Goal: Information Seeking & Learning: Compare options

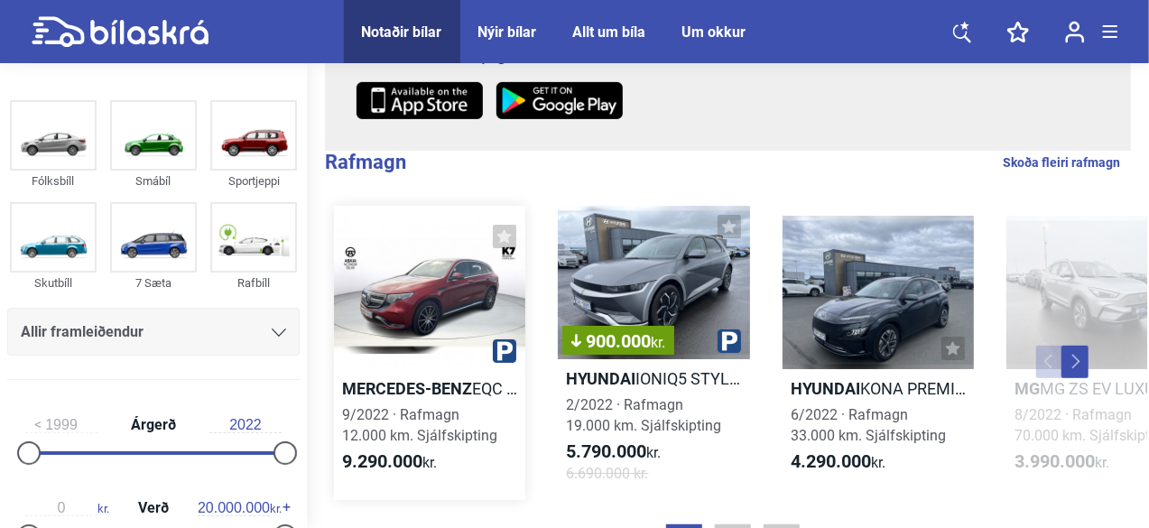
scroll to position [361, 0]
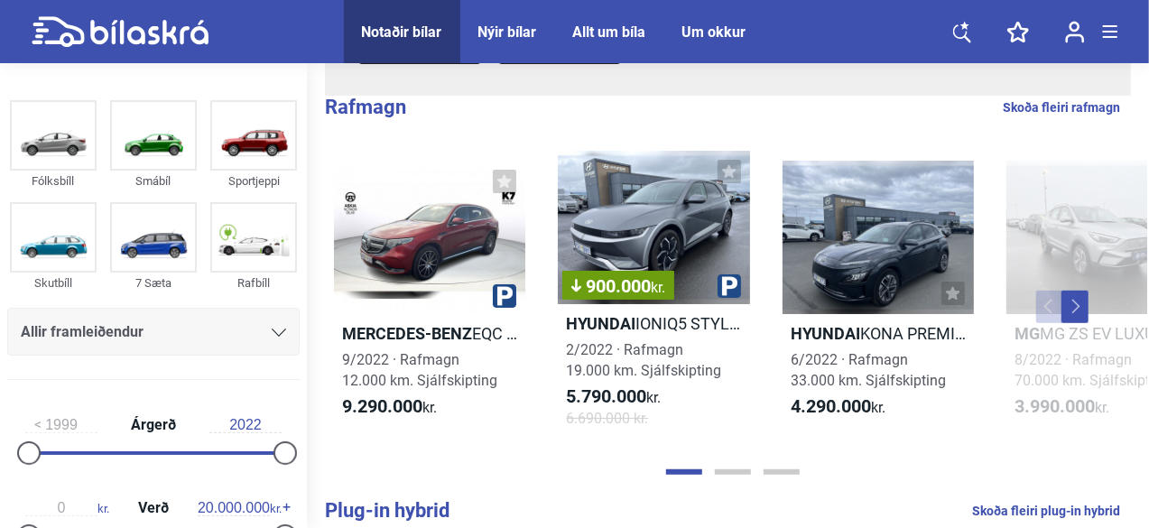
click at [1072, 310] on button "Next" at bounding box center [1074, 307] width 27 height 32
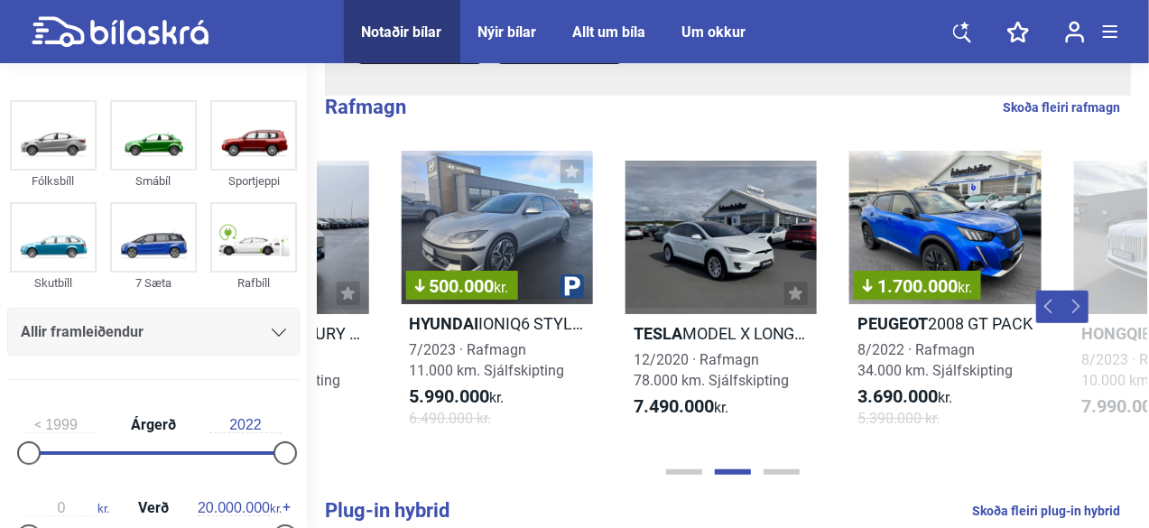
click at [1072, 310] on button "Next" at bounding box center [1074, 307] width 27 height 32
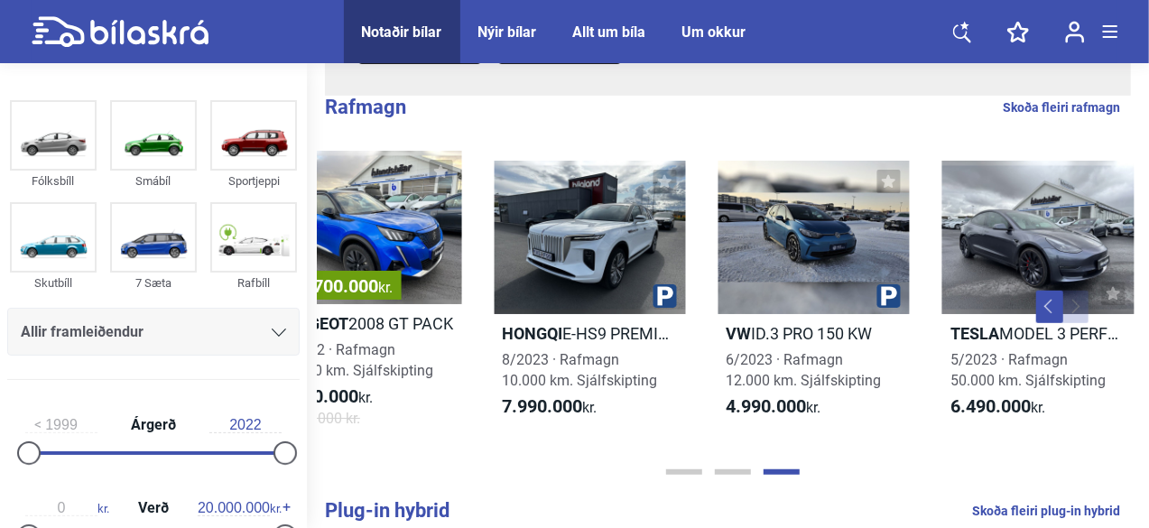
scroll to position [0, 1411]
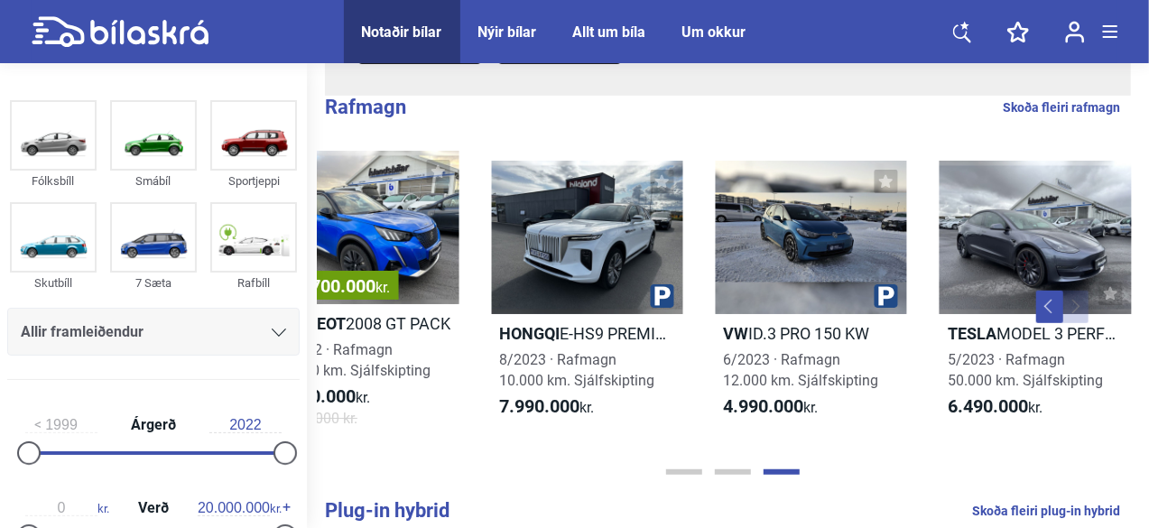
click at [1036, 306] on div "Mercedes-Benz EQC 400 4MATIC POWER 9/2022 · Rafmagn 12.000 km. Sjálfskipting 9.…" at bounding box center [728, 307] width 838 height 348
click at [1040, 305] on button "Previous" at bounding box center [1049, 307] width 27 height 32
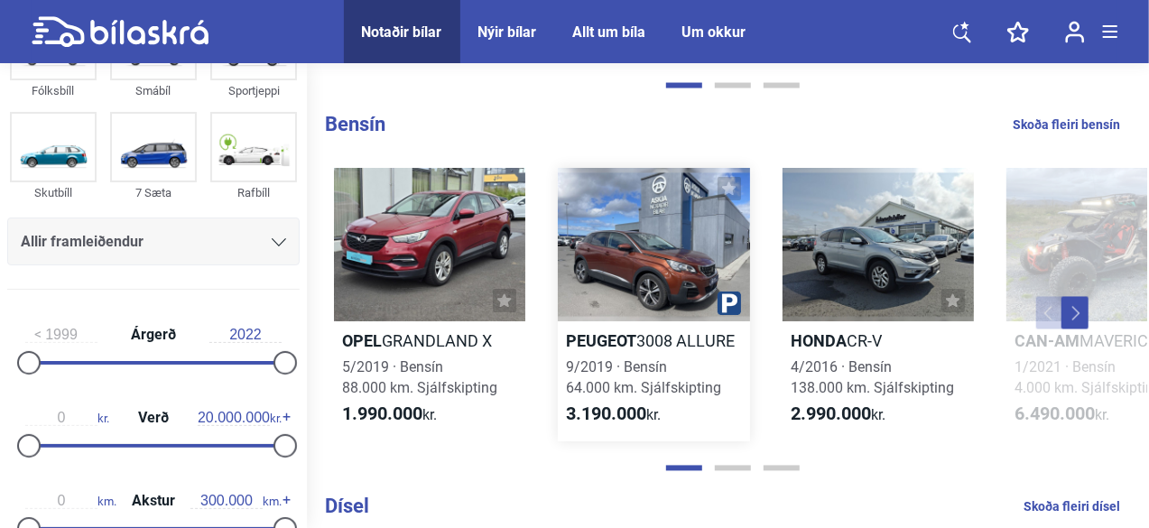
scroll to position [1534, 0]
click at [1075, 315] on button "Next" at bounding box center [1074, 312] width 27 height 32
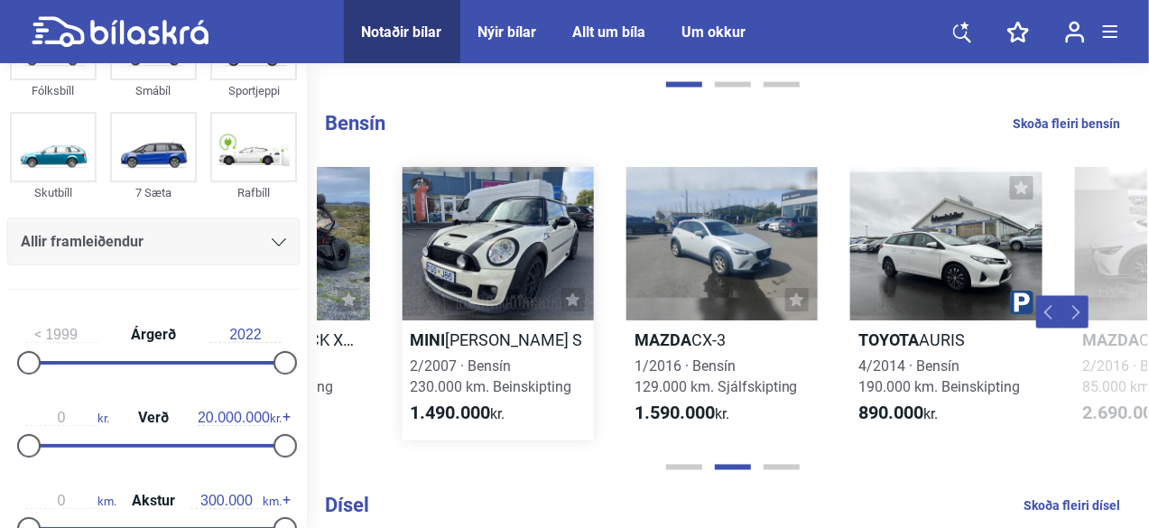
scroll to position [0, 829]
click at [670, 470] on button "Page 1" at bounding box center [684, 467] width 36 height 5
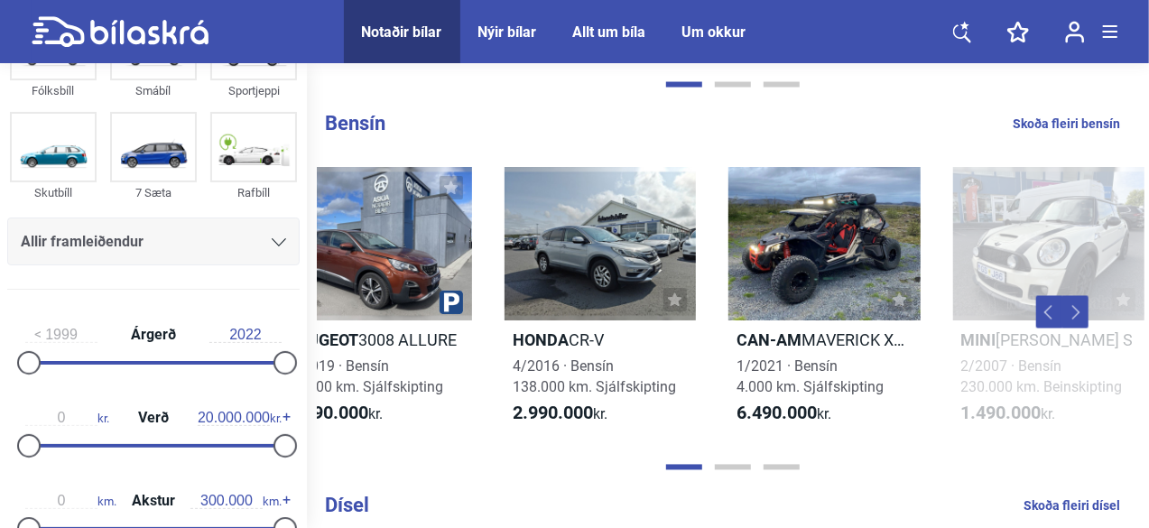
scroll to position [0, 280]
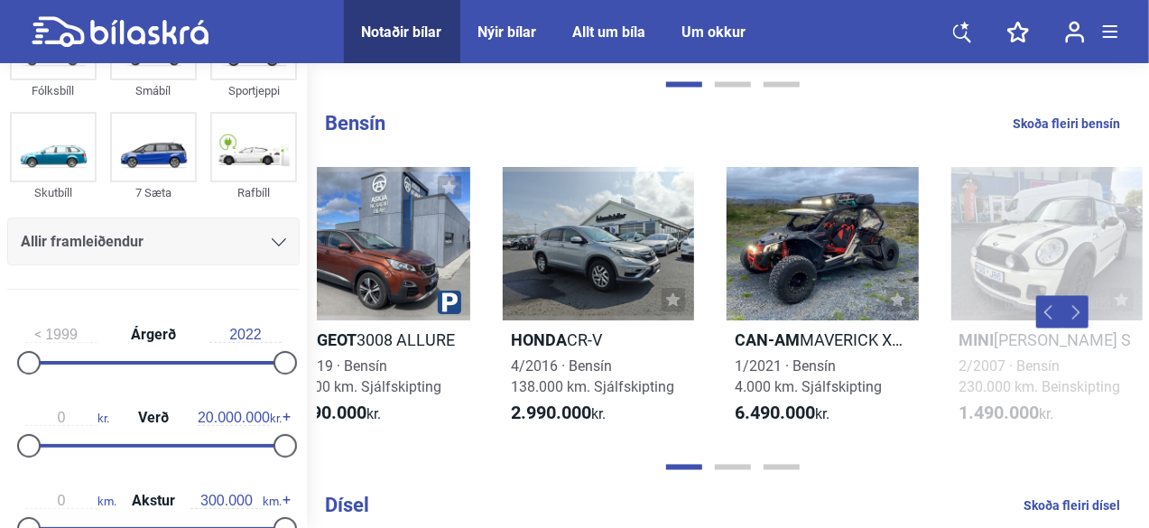
drag, startPoint x: 923, startPoint y: 249, endPoint x: 700, endPoint y: 262, distance: 223.3
click at [700, 262] on div "Opel GRANDLAND X 5/2019 · [GEOGRAPHIC_DATA] 88.000 km. Sjálfskipting 1.990.000 …" at bounding box center [1159, 304] width 2242 height 310
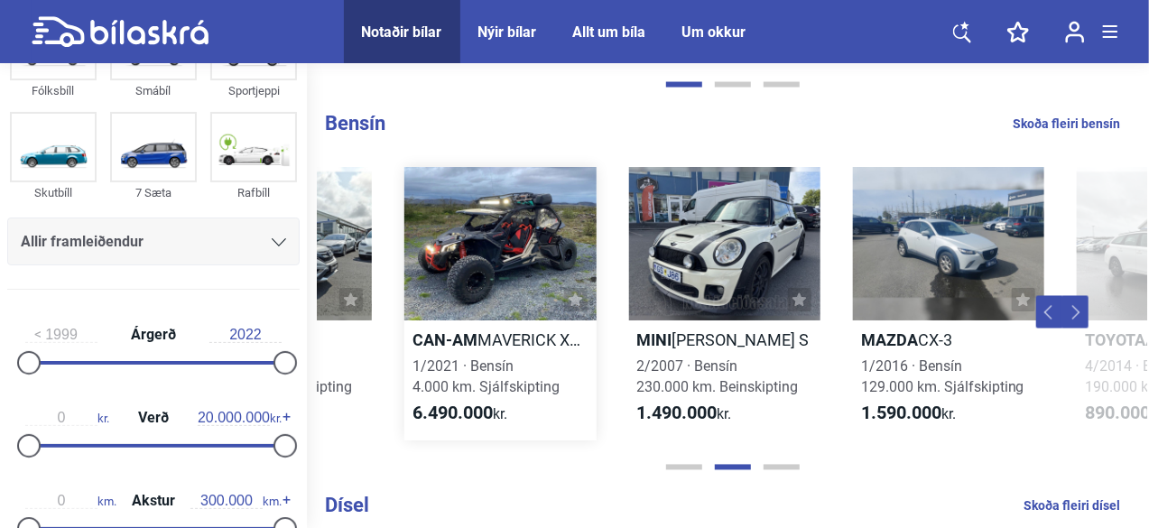
drag, startPoint x: 854, startPoint y: 243, endPoint x: 596, endPoint y: 281, distance: 260.0
click at [596, 281] on div "Opel GRANDLAND X 5/2019 · [GEOGRAPHIC_DATA] 88.000 km. Sjálfskipting 1.990.000 …" at bounding box center [837, 304] width 2242 height 310
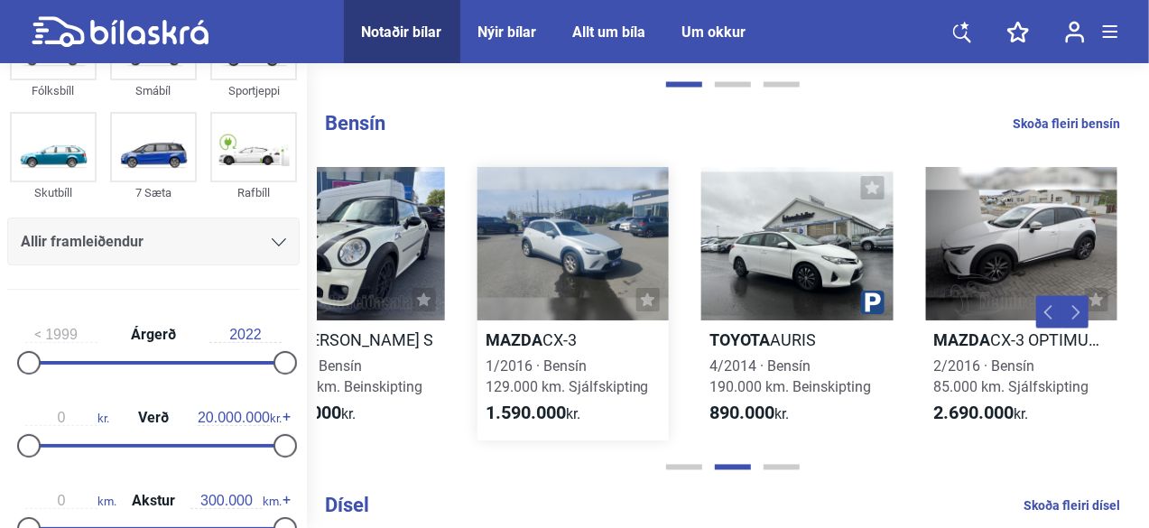
scroll to position [0, 980]
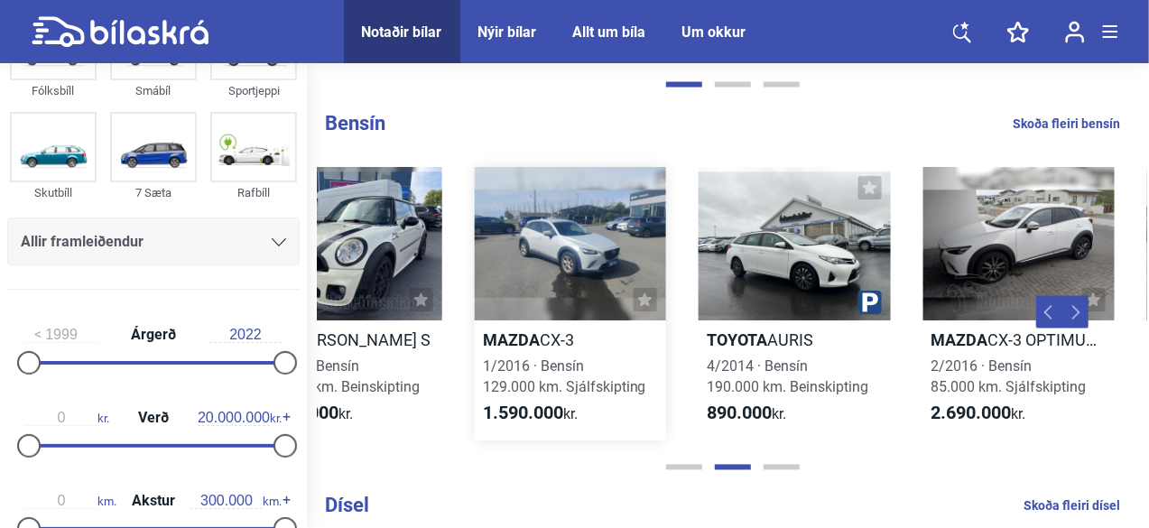
drag, startPoint x: 957, startPoint y: 288, endPoint x: 655, endPoint y: 288, distance: 301.4
click at [655, 288] on div at bounding box center [570, 243] width 191 height 153
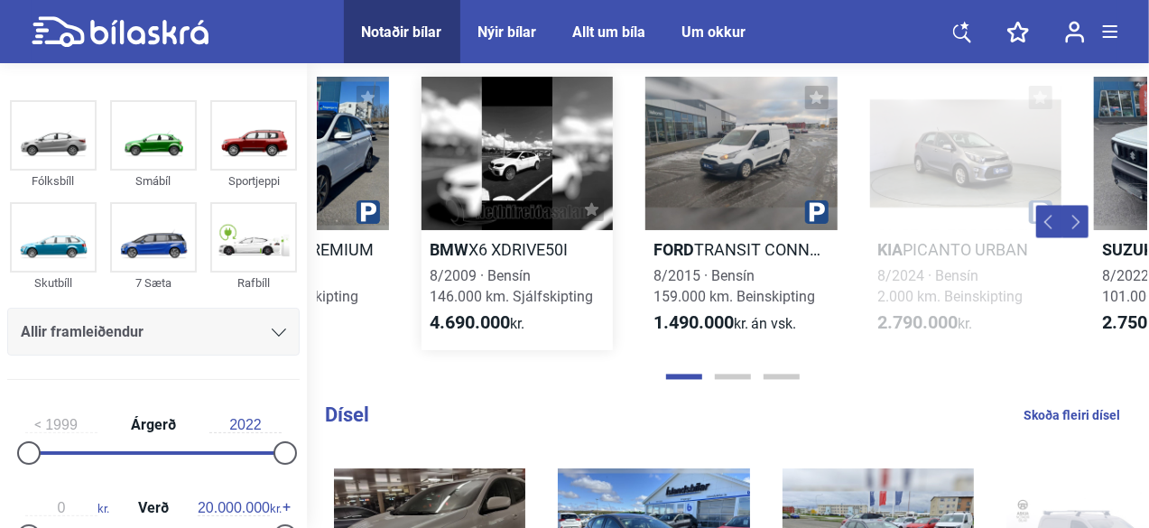
scroll to position [0, 395]
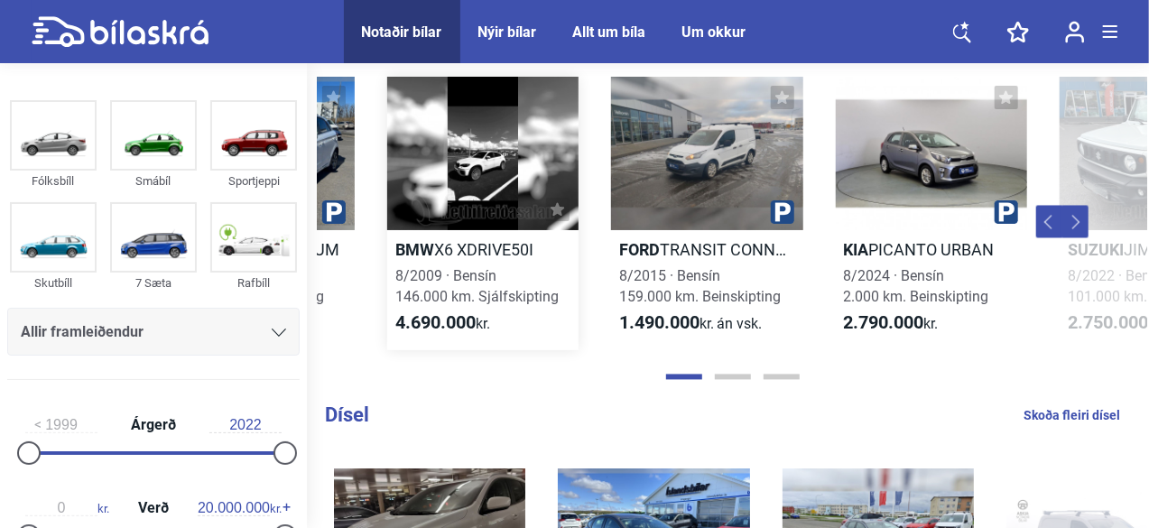
drag, startPoint x: 892, startPoint y: 235, endPoint x: 576, endPoint y: 245, distance: 316.0
click at [576, 245] on link "BMW X6 XDRIVE50I 8/2009 · Bensín 146.000 km. Sjálfskipting 4.690.000 kr." at bounding box center [482, 213] width 191 height 273
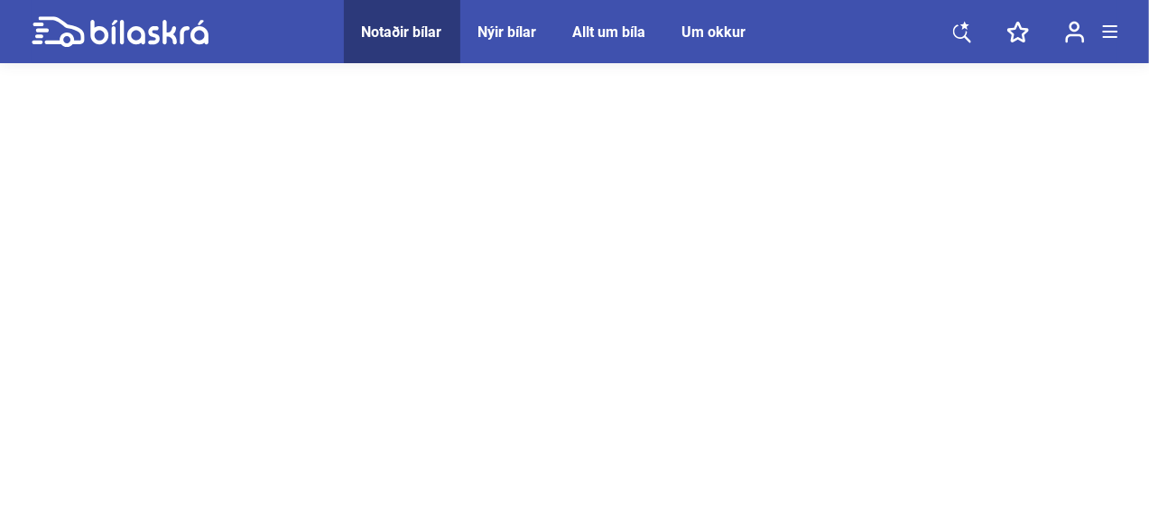
drag, startPoint x: 563, startPoint y: 250, endPoint x: 497, endPoint y: 257, distance: 66.3
click at [497, 257] on main "Notaðir bílar Nýir bílar Allt um bíla Um okkur Notaðir bílar Nýir bílar Allt um…" at bounding box center [574, 403] width 1149 height 1274
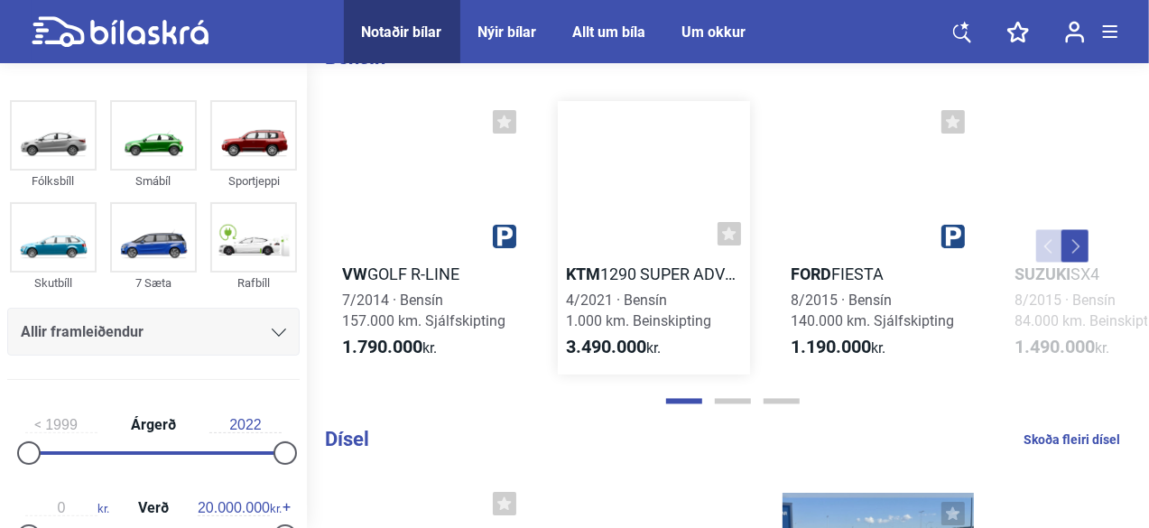
scroll to position [1624, 0]
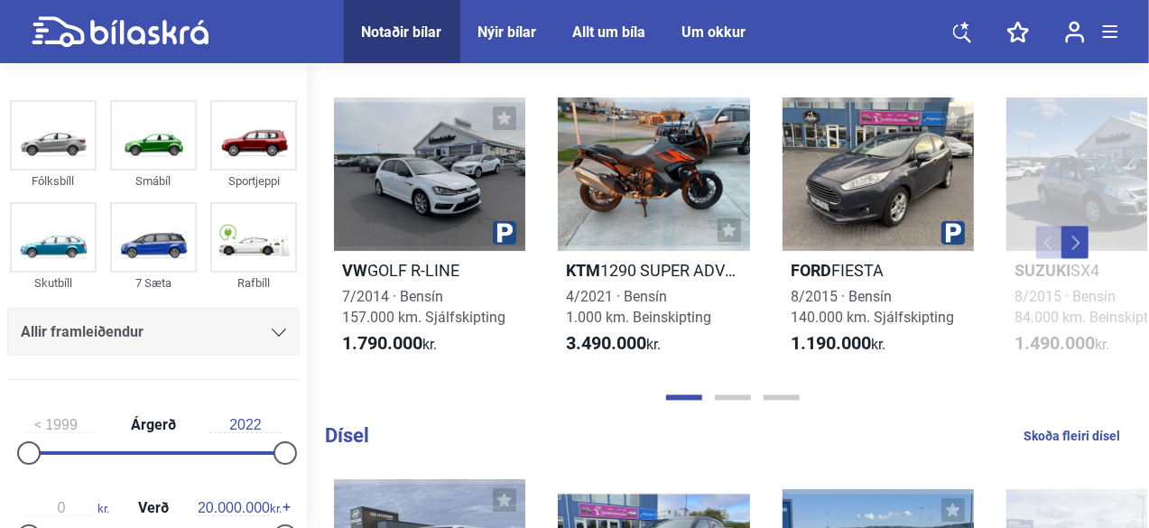
drag, startPoint x: 879, startPoint y: 390, endPoint x: 776, endPoint y: 389, distance: 102.9
click at [776, 389] on div "VW GOLF R-LINE 7/2014 · [GEOGRAPHIC_DATA] 157.000 km. Sjálfskipting 1.790.000 k…" at bounding box center [728, 243] width 838 height 328
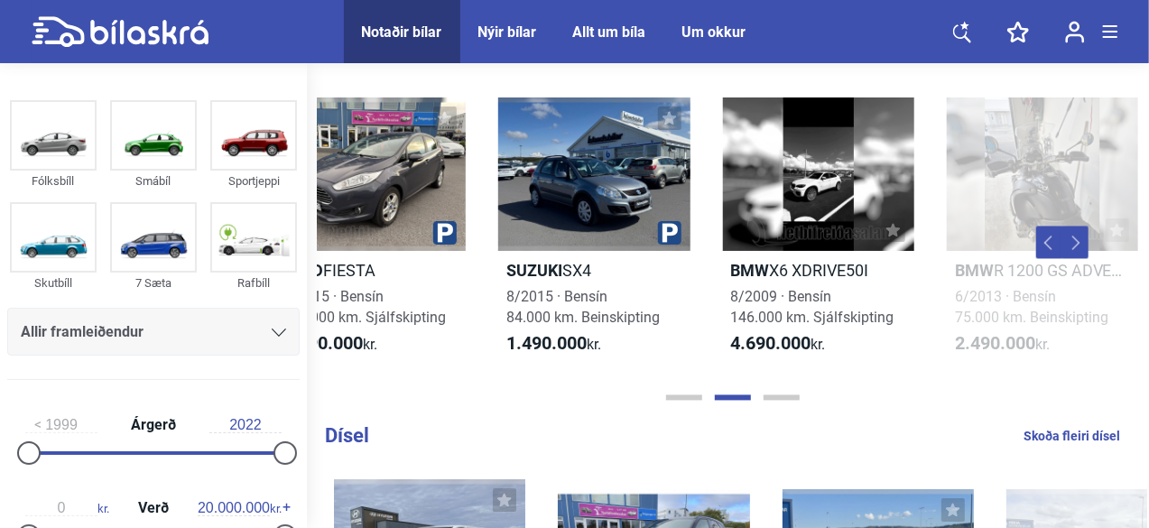
scroll to position [0, 514]
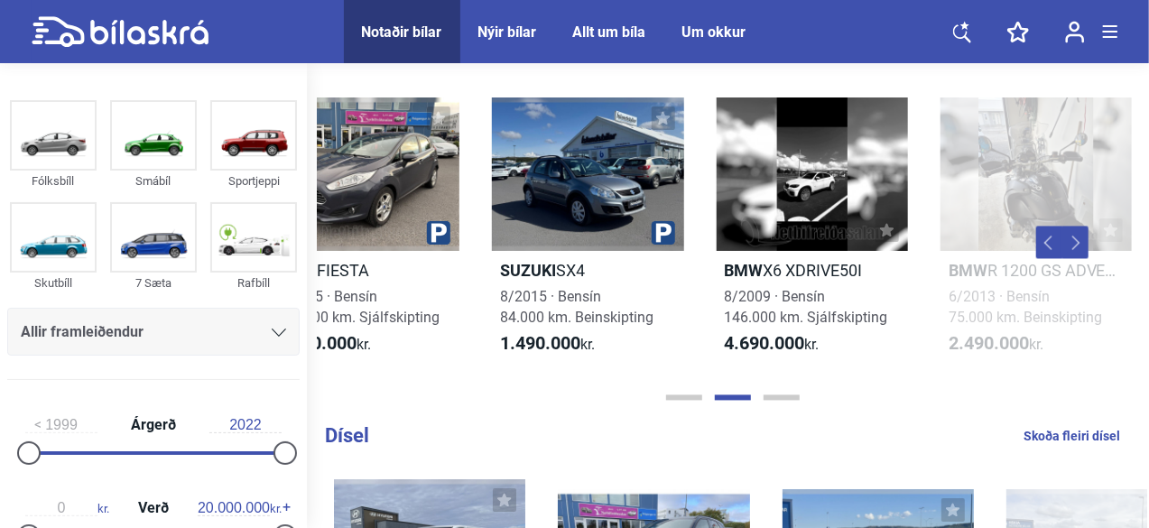
drag, startPoint x: 892, startPoint y: 375, endPoint x: 481, endPoint y: 375, distance: 410.6
click at [481, 375] on div "VW GOLF R-LINE 7/2014 · [GEOGRAPHIC_DATA] 157.000 km. Sjálfskipting 1.790.000 k…" at bounding box center [924, 234] width 2242 height 310
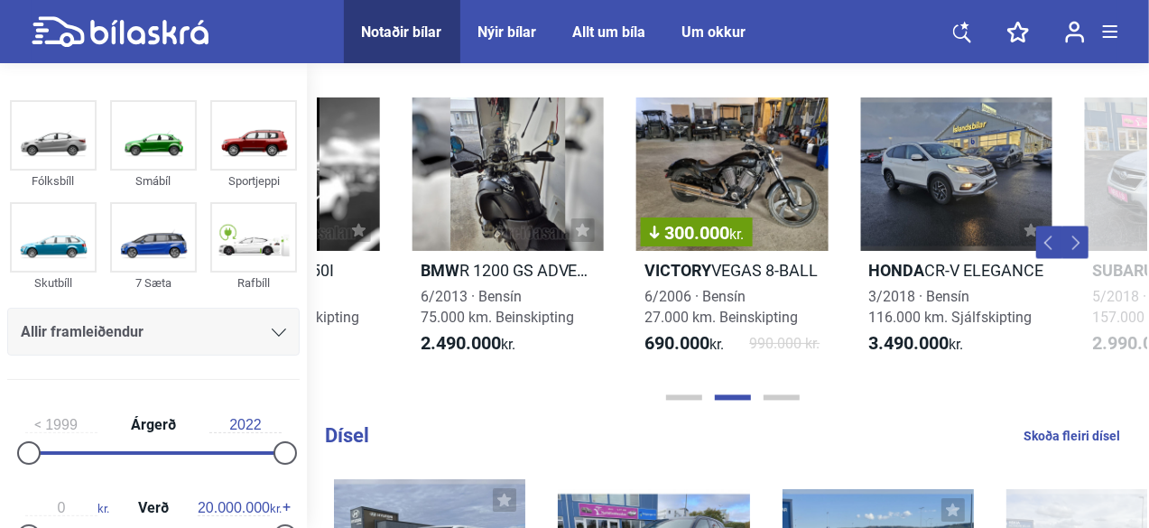
scroll to position [0, 1045]
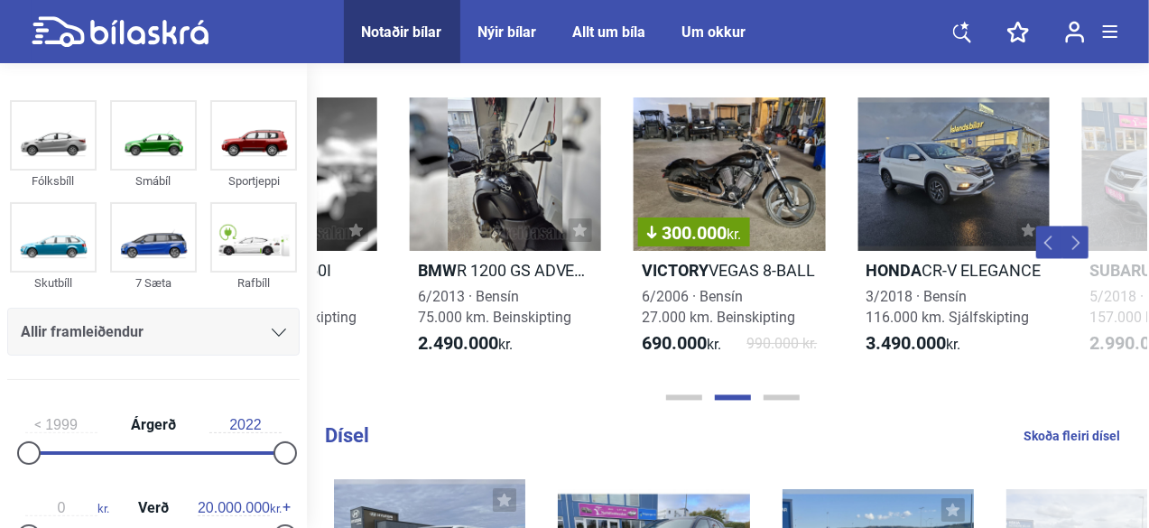
drag, startPoint x: 887, startPoint y: 386, endPoint x: 464, endPoint y: 389, distance: 423.2
click at [464, 389] on div "VW GOLF R-LINE 7/2014 · [GEOGRAPHIC_DATA] 157.000 km. Sjálfskipting 1.790.000 k…" at bounding box center [394, 234] width 2242 height 310
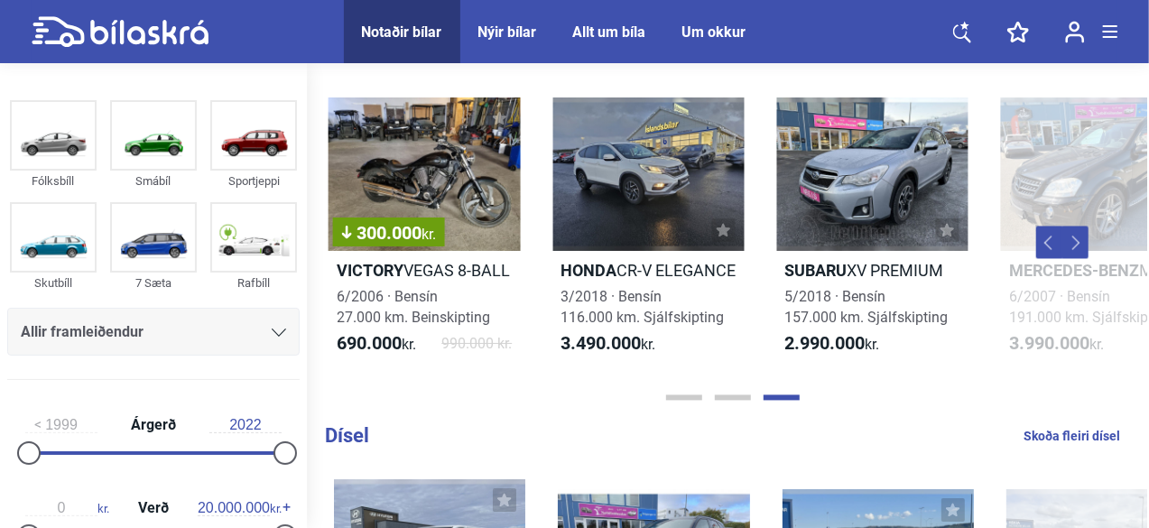
scroll to position [0, 1411]
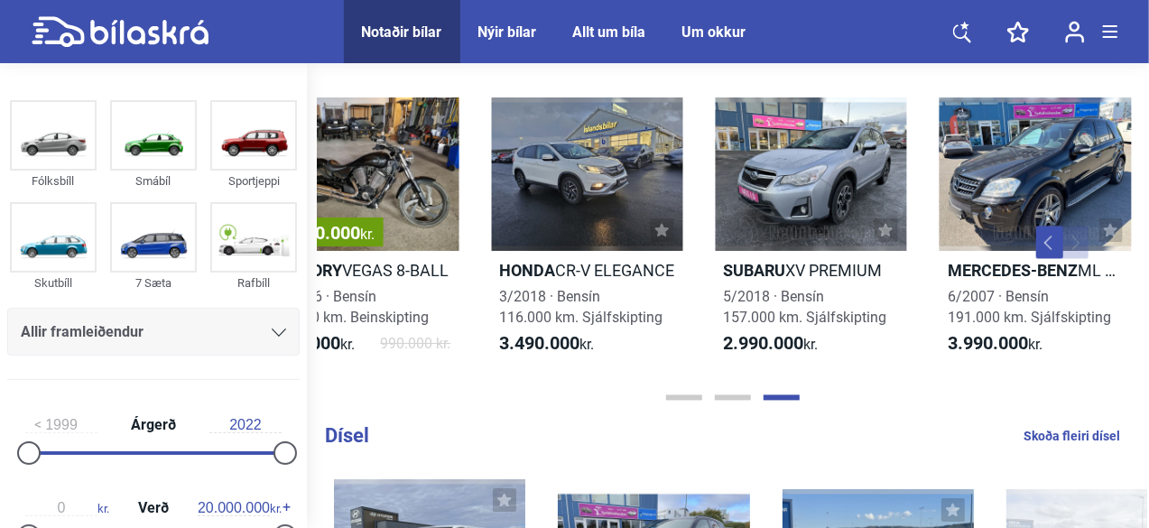
drag, startPoint x: 881, startPoint y: 384, endPoint x: 457, endPoint y: 384, distance: 424.1
click at [457, 384] on div "VW GOLF R-LINE 7/2014 · [GEOGRAPHIC_DATA] 157.000 km. Sjálfskipting 1.790.000 k…" at bounding box center [27, 234] width 2242 height 310
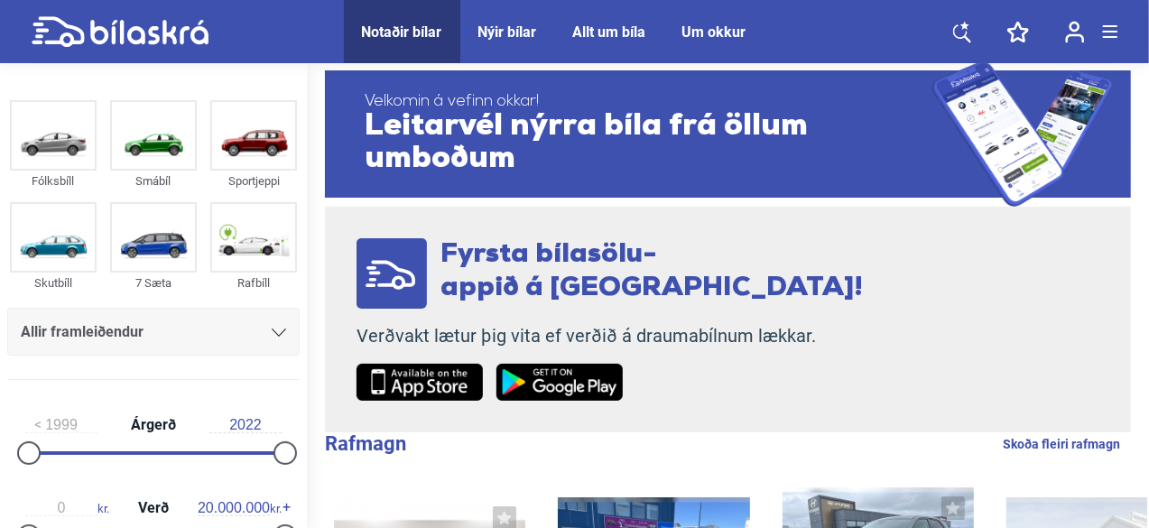
scroll to position [0, 0]
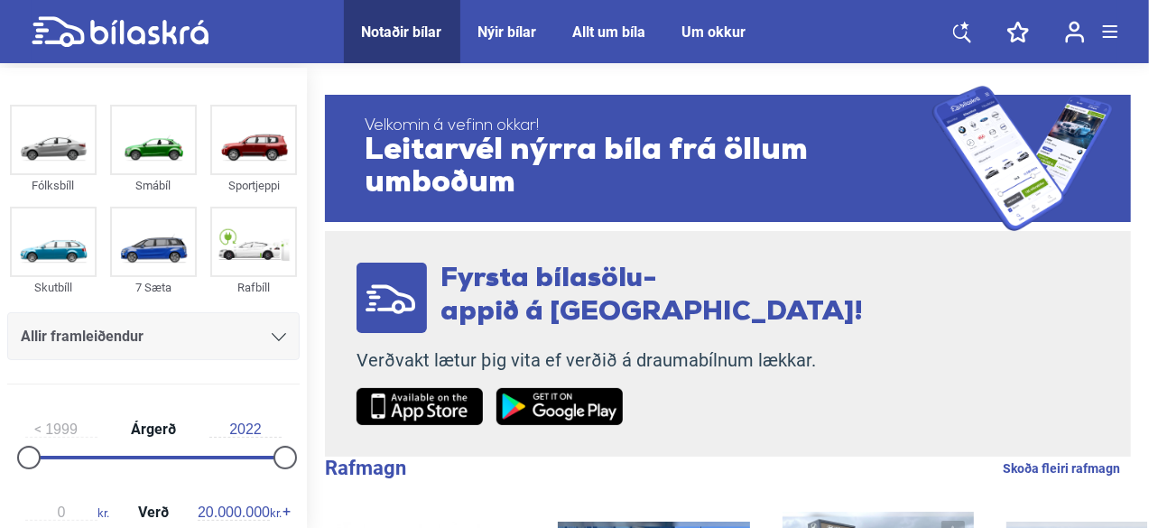
click at [415, 36] on div "Notaðir bílar" at bounding box center [402, 31] width 80 height 17
click at [1113, 29] on div at bounding box center [1110, 31] width 14 height 13
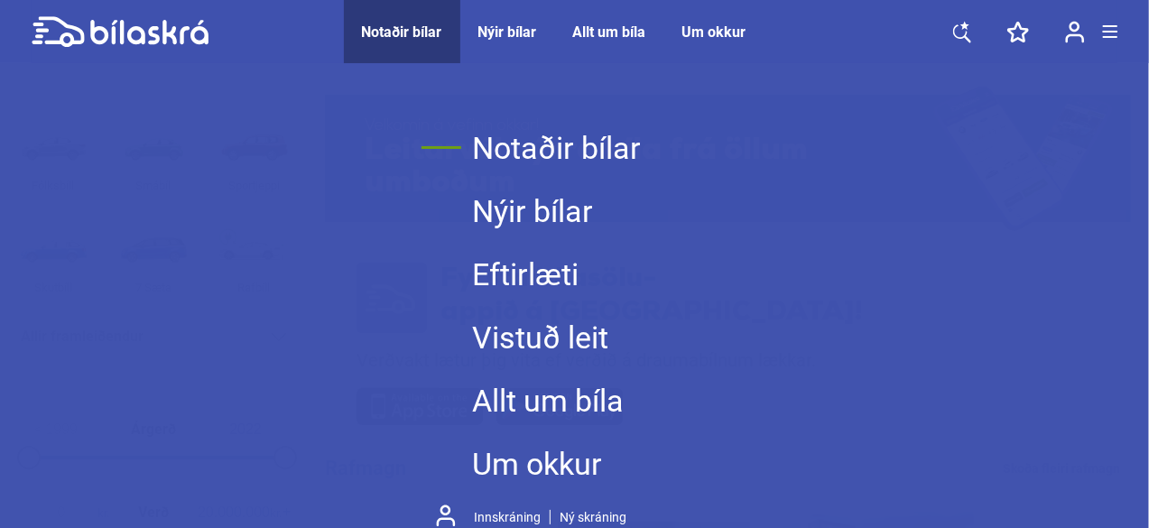
click at [1113, 29] on div at bounding box center [1110, 31] width 14 height 13
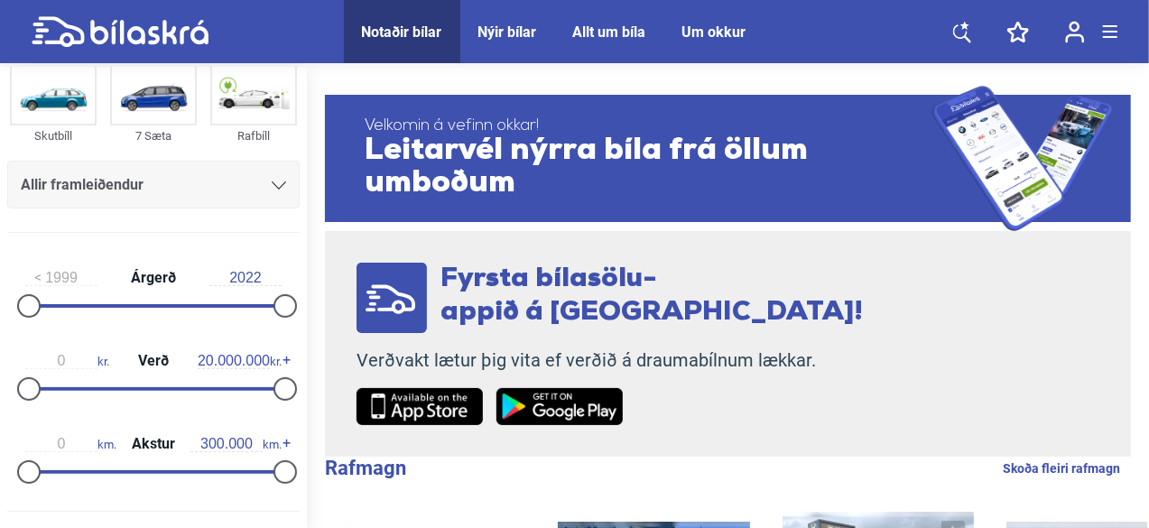
scroll to position [180, 0]
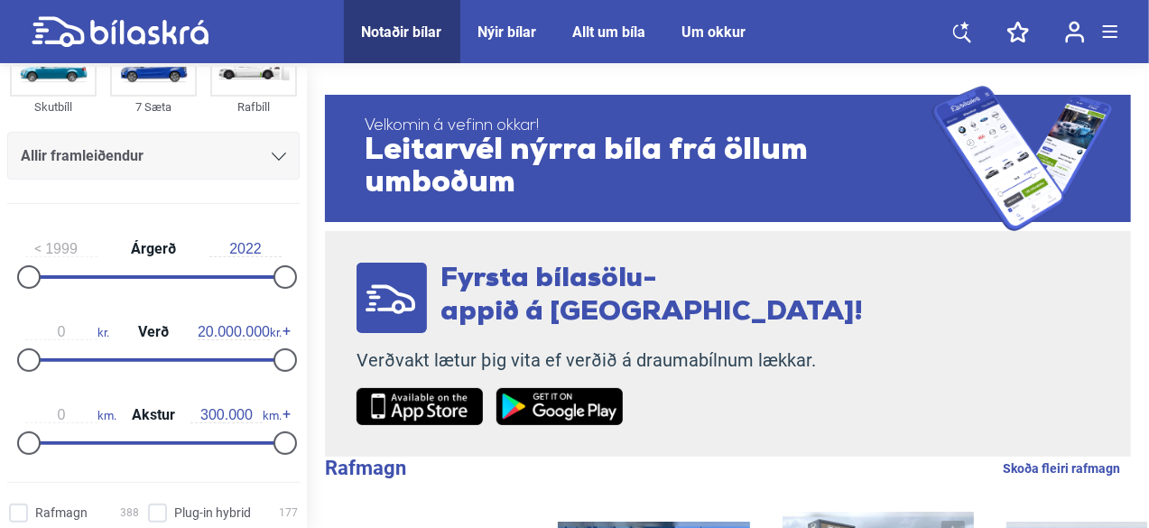
click at [191, 171] on div "Allir framleiðendur" at bounding box center [153, 156] width 292 height 48
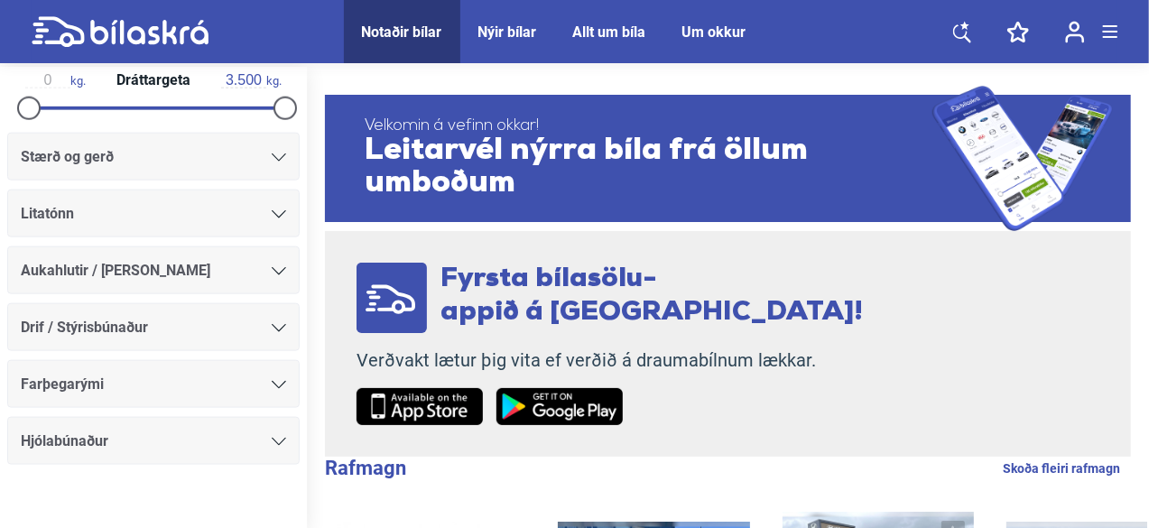
scroll to position [1038, 0]
